Goal: Task Accomplishment & Management: Manage account settings

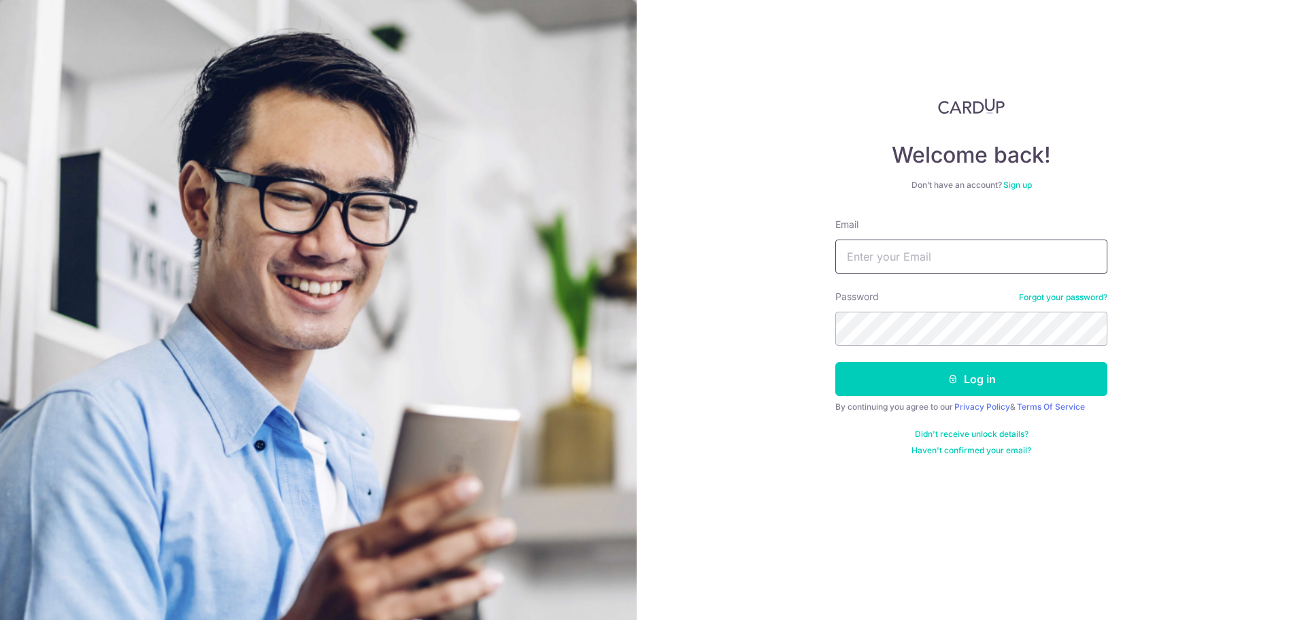
drag, startPoint x: 896, startPoint y: 260, endPoint x: 912, endPoint y: 273, distance: 20.8
click at [896, 260] on input "Email" at bounding box center [971, 256] width 272 height 34
type input "[EMAIL_ADDRESS][DOMAIN_NAME]"
click at [835, 362] on button "Log in" at bounding box center [971, 379] width 272 height 34
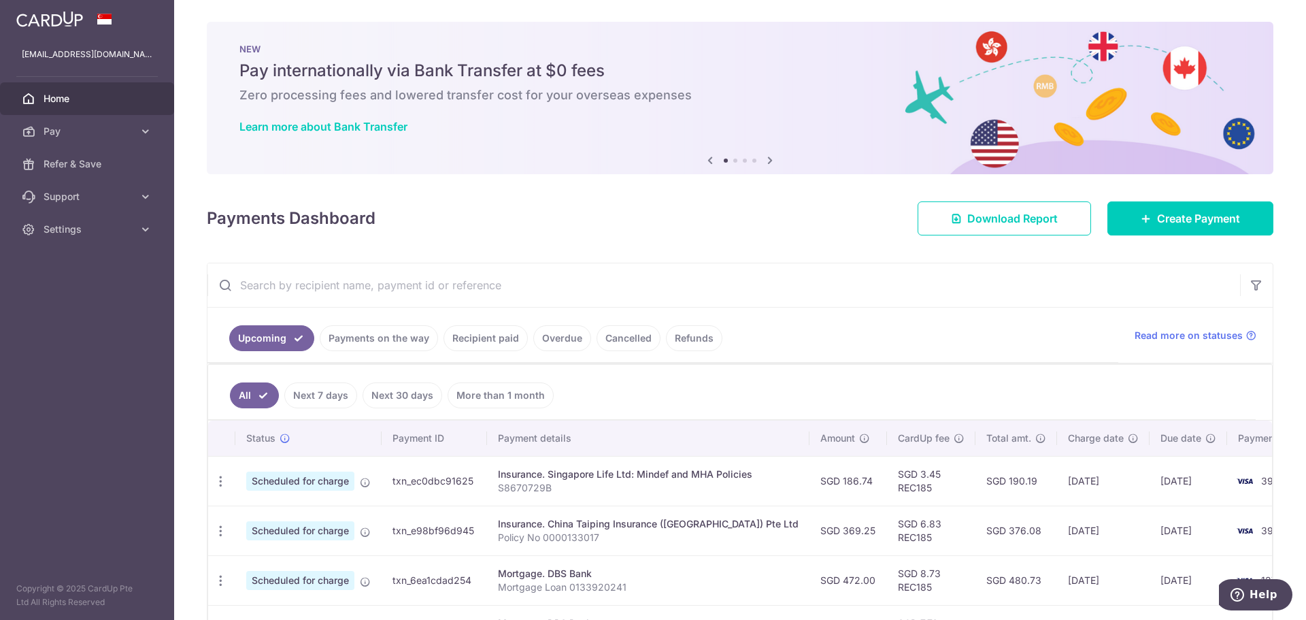
drag, startPoint x: 65, startPoint y: 126, endPoint x: 77, endPoint y: 172, distance: 47.0
click at [66, 126] on span "Pay" at bounding box center [89, 131] width 90 height 14
click at [86, 222] on link "Cards" at bounding box center [87, 229] width 174 height 33
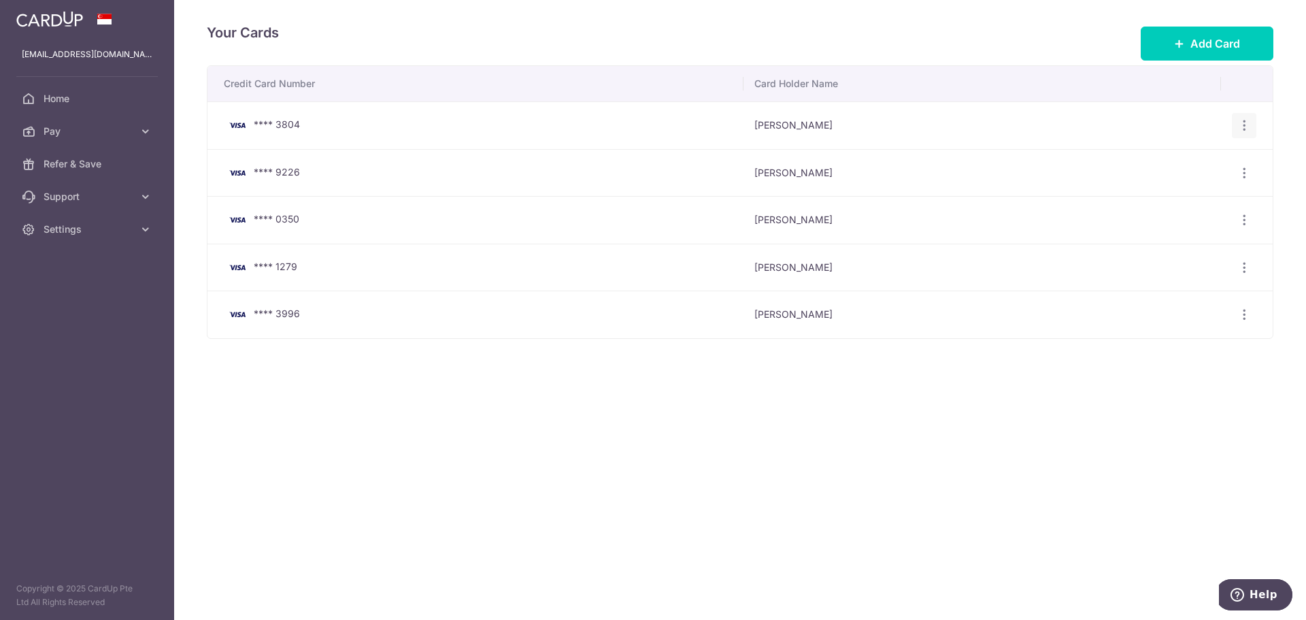
click at [1242, 126] on icon "button" at bounding box center [1244, 125] width 14 height 14
click at [1183, 165] on span "View/Edit" at bounding box center [1198, 163] width 92 height 16
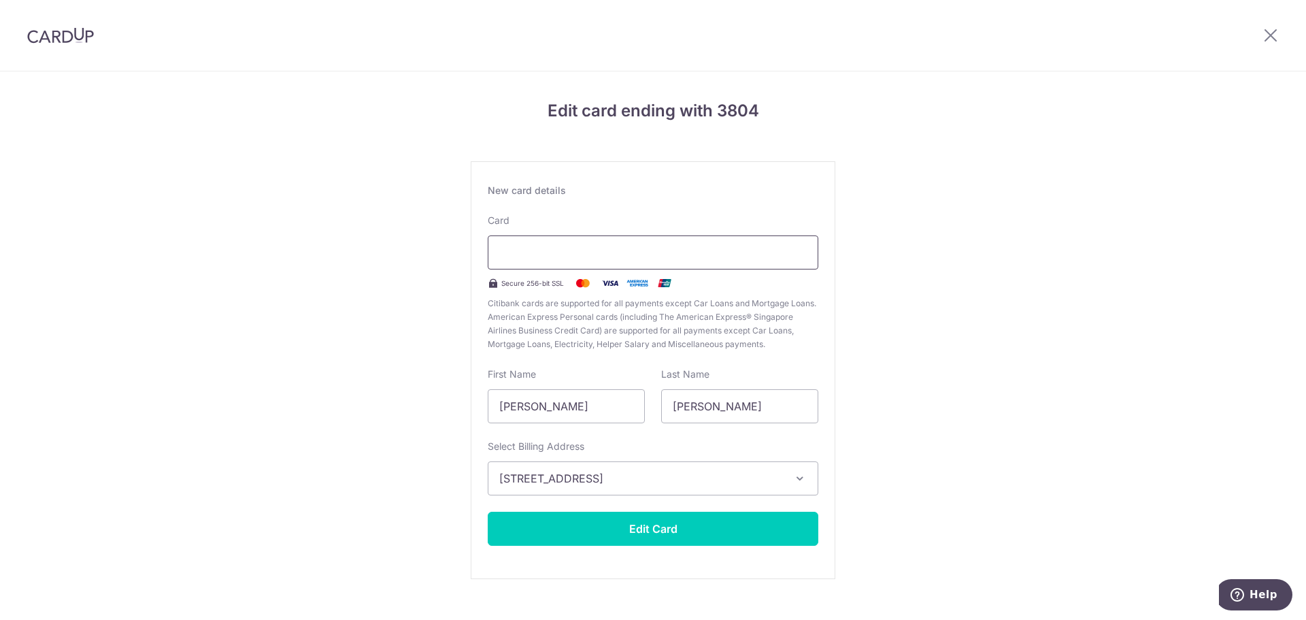
click at [165, 15] on div "Edit card ending with 3804 New card details Card Secure 256-bit SSL Citibank ca…" at bounding box center [653, 310] width 1306 height 620
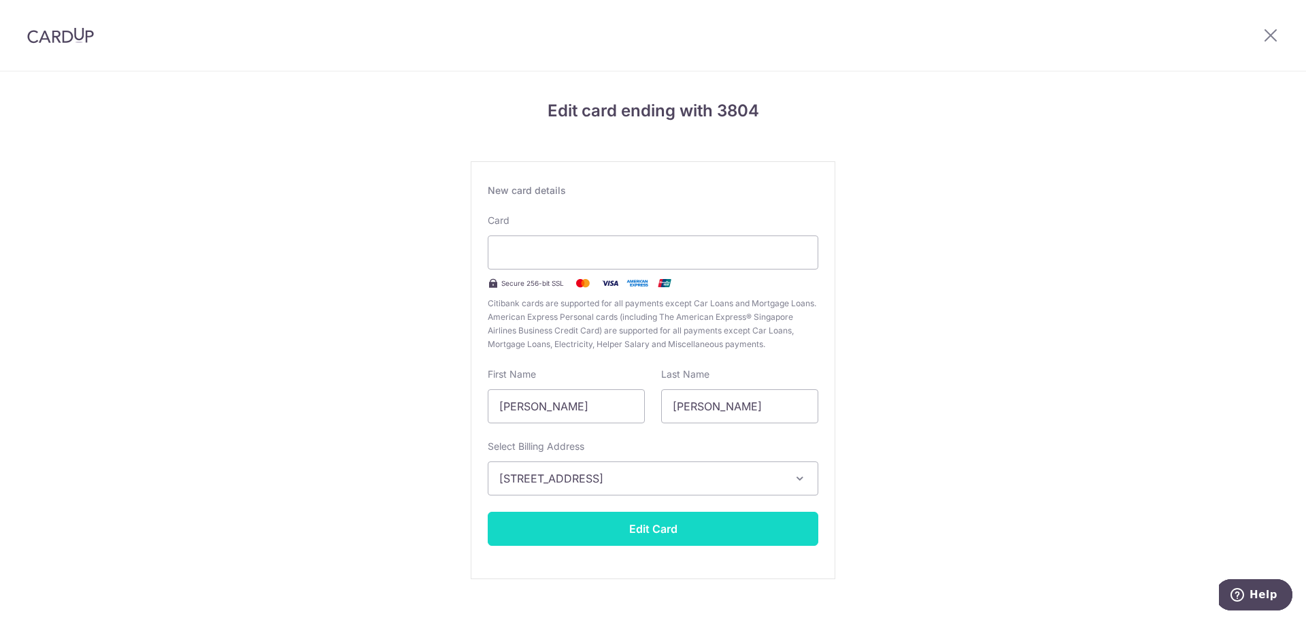
click at [649, 530] on button "Edit Card" at bounding box center [653, 528] width 331 height 34
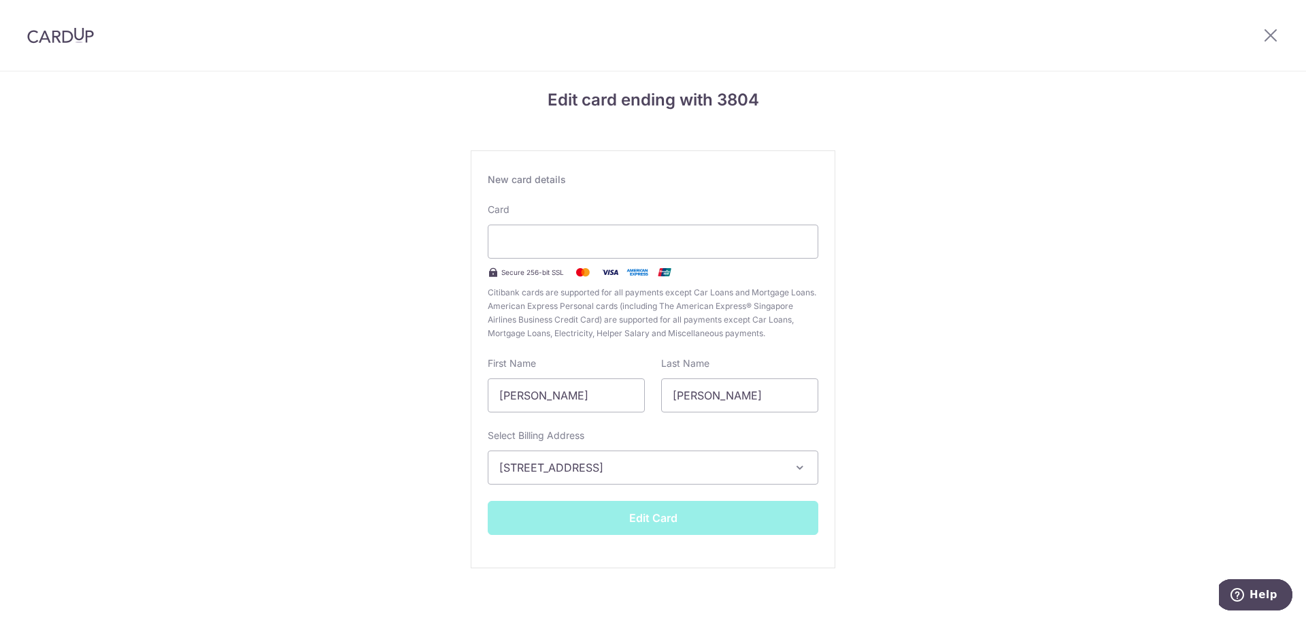
scroll to position [23, 0]
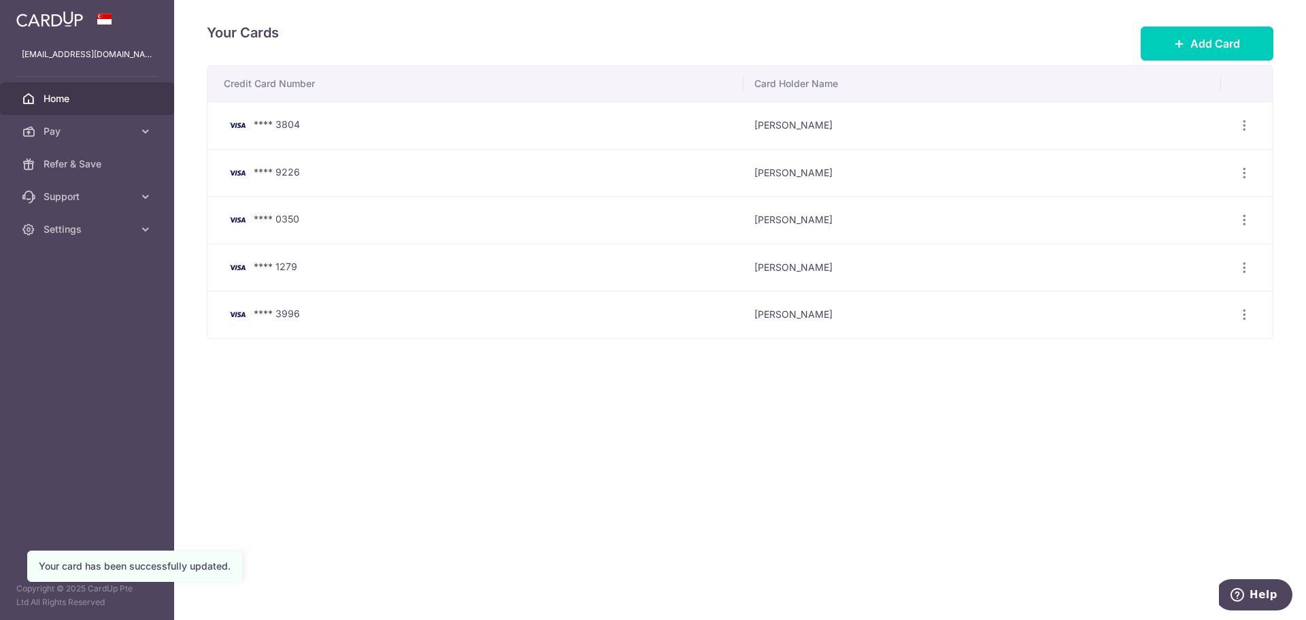
click at [70, 109] on link "Home" at bounding box center [87, 98] width 174 height 33
click at [85, 101] on span "Home" at bounding box center [89, 99] width 90 height 14
